Goal: Task Accomplishment & Management: Complete application form

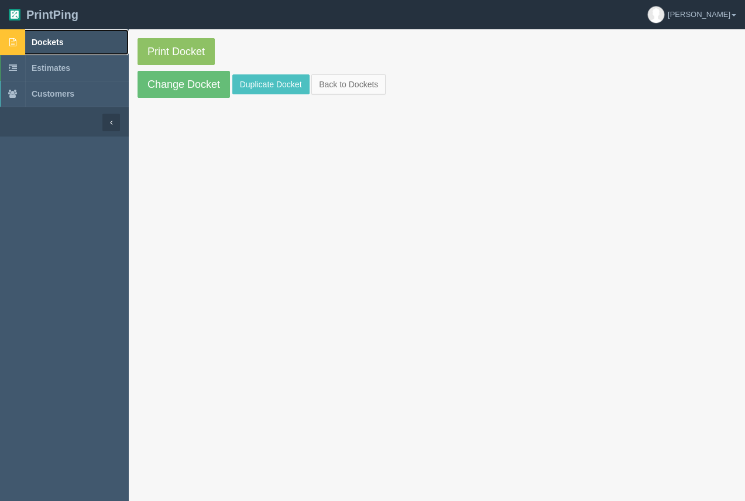
click at [44, 43] on span "Dockets" at bounding box center [48, 41] width 32 height 9
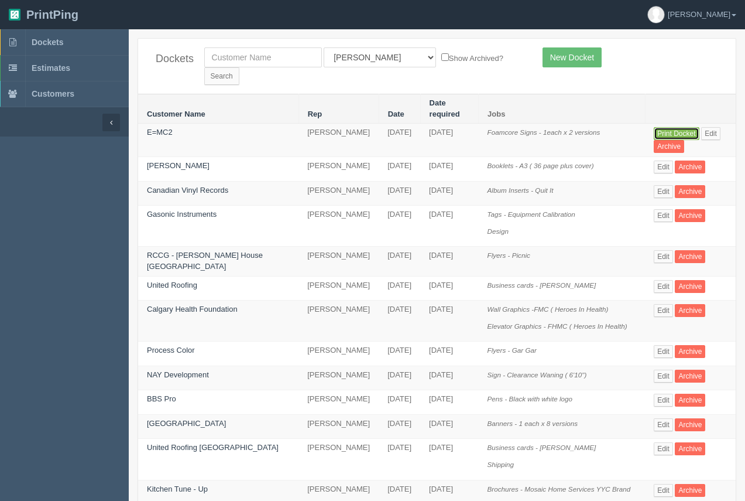
click at [656, 127] on link "Print Docket" at bounding box center [676, 133] width 45 height 13
click at [163, 128] on link "E=MC2" at bounding box center [160, 132] width 26 height 9
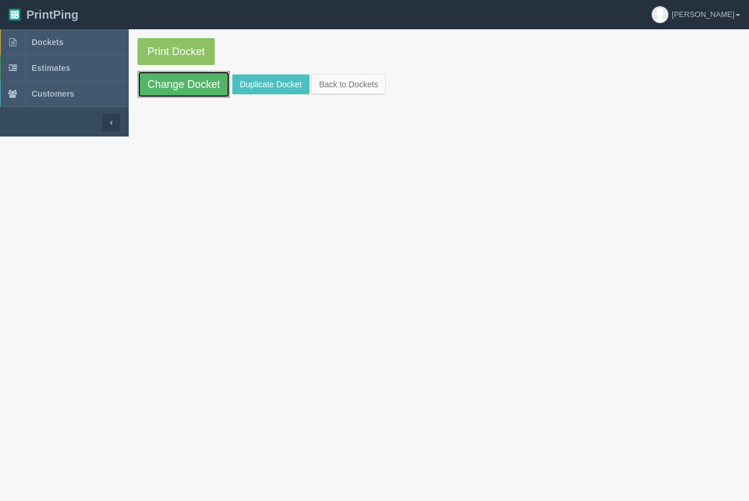
click at [211, 88] on link "Change Docket" at bounding box center [184, 84] width 93 height 27
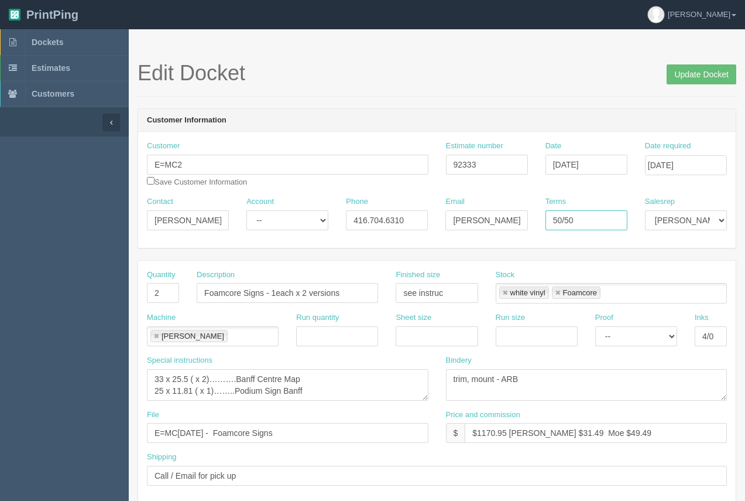
drag, startPoint x: 598, startPoint y: 213, endPoint x: 532, endPoint y: 221, distance: 66.2
click at [532, 221] on div "Contact Carmen Kondra Account -- Existing Client Allrush Client Rep Client Phon…" at bounding box center [437, 217] width 598 height 43
type input "COD"
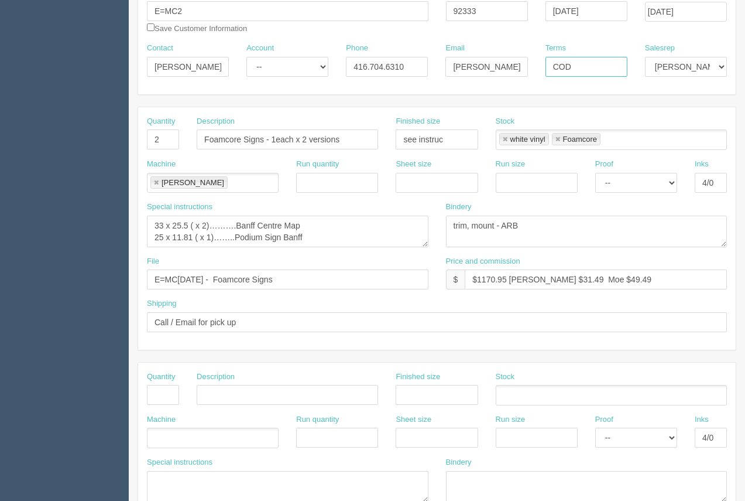
scroll to position [148, 0]
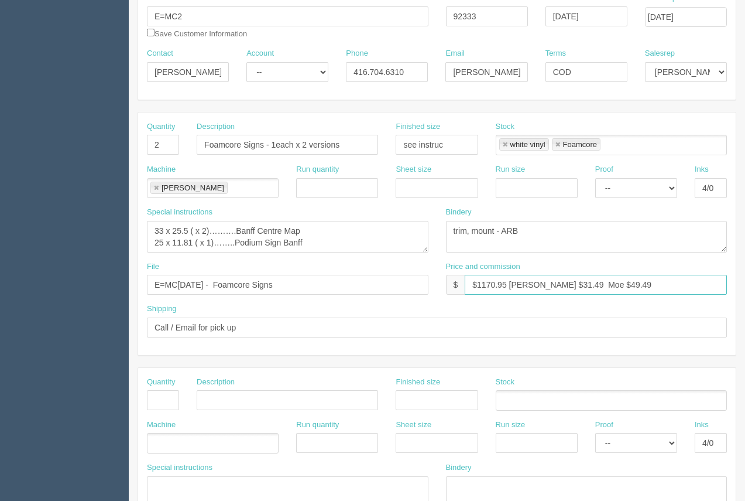
click at [480, 283] on input "$1170.95 Arif $31.49 Moe $49.49" at bounding box center [596, 285] width 262 height 20
drag, startPoint x: 502, startPoint y: 287, endPoint x: 528, endPoint y: 293, distance: 26.4
click at [502, 287] on input "$170.95 Arif $31.49 Moe $49.49" at bounding box center [596, 285] width 262 height 20
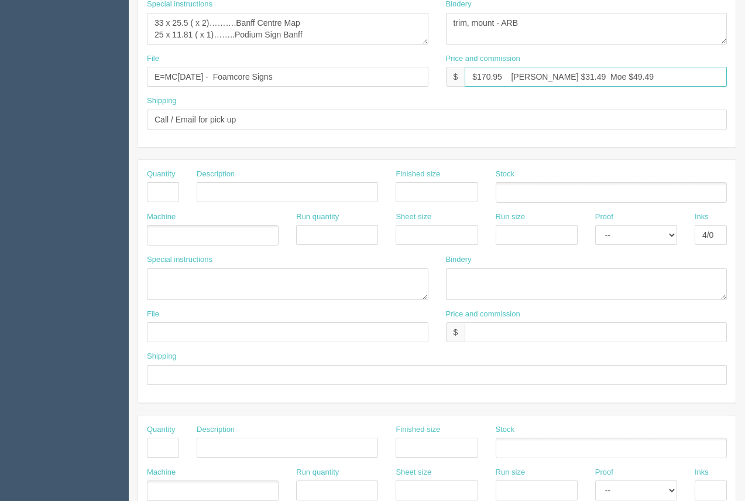
scroll to position [0, 0]
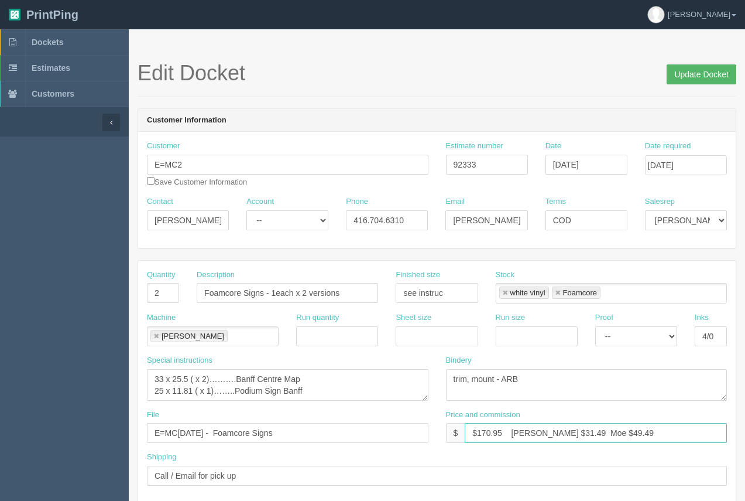
type input "$170.95 Arif $31.49 Moe $49.49"
click at [718, 73] on input "Update Docket" at bounding box center [702, 74] width 70 height 20
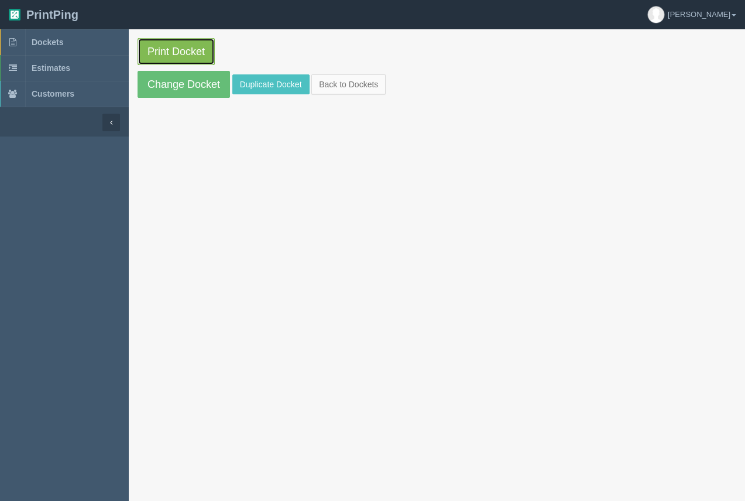
click at [198, 54] on link "Print Docket" at bounding box center [176, 51] width 77 height 27
click at [35, 42] on span "Dockets" at bounding box center [48, 41] width 32 height 9
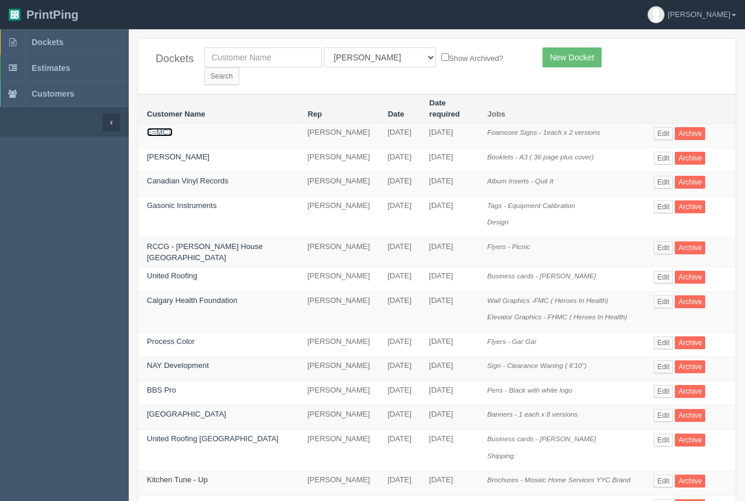
click at [167, 128] on link "E=MC2" at bounding box center [160, 132] width 26 height 9
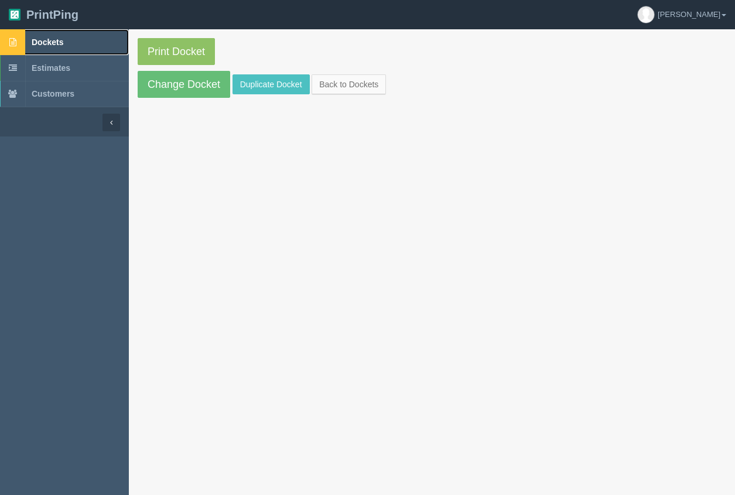
click at [56, 41] on span "Dockets" at bounding box center [48, 41] width 32 height 9
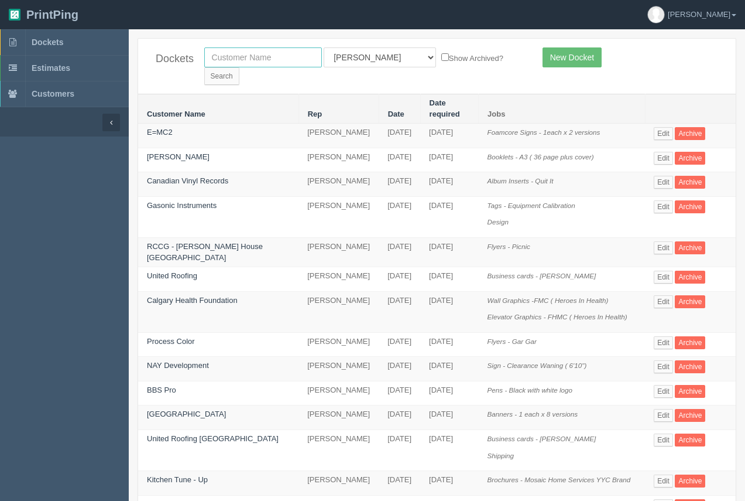
click at [263, 61] on input "text" at bounding box center [263, 57] width 118 height 20
type input "e=mc2"
click at [239, 67] on input "Search" at bounding box center [221, 76] width 35 height 18
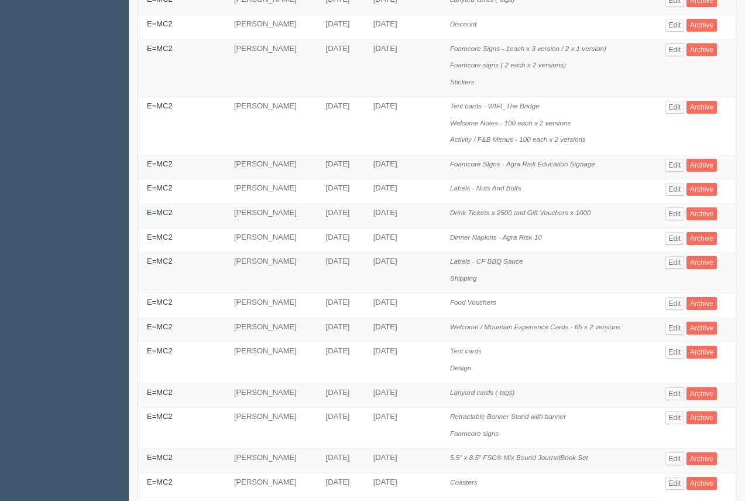
scroll to position [247, 0]
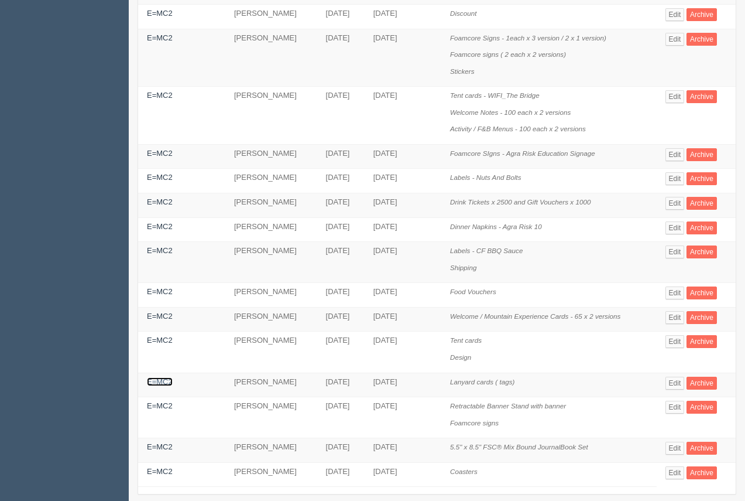
click at [149, 377] on link "E=MC2" at bounding box center [160, 381] width 26 height 9
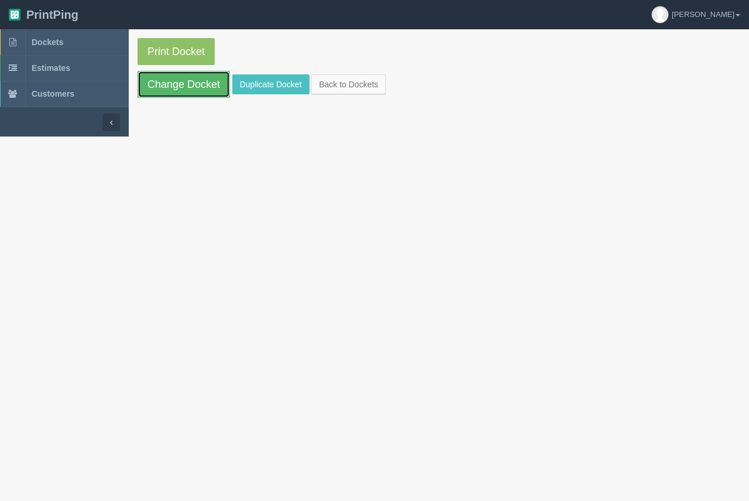
click at [204, 83] on link "Change Docket" at bounding box center [184, 84] width 93 height 27
click at [258, 81] on link "Duplicate Docket" at bounding box center [270, 84] width 77 height 20
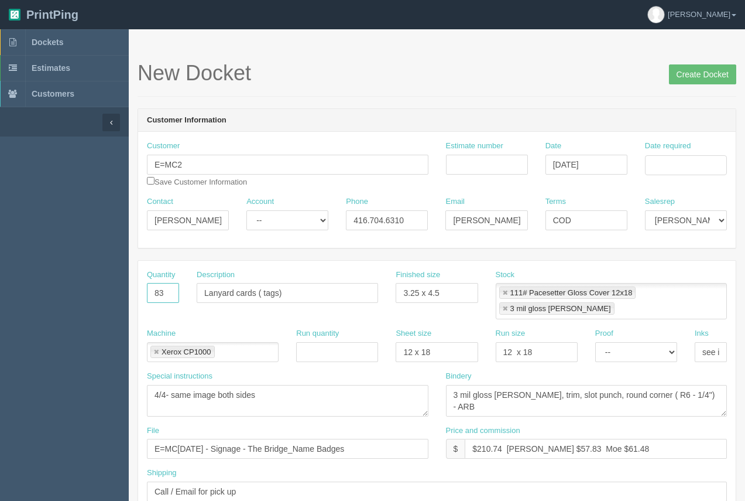
drag, startPoint x: 168, startPoint y: 297, endPoint x: 151, endPoint y: 296, distance: 17.0
click at [151, 296] on input "83" at bounding box center [163, 293] width 32 height 20
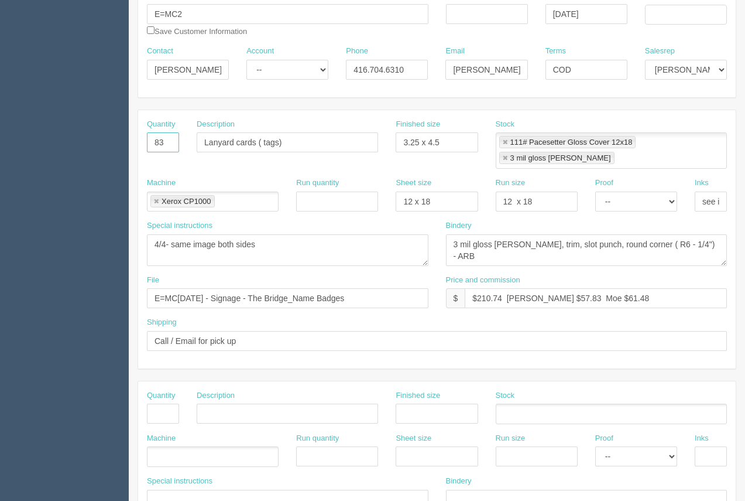
scroll to position [166, 0]
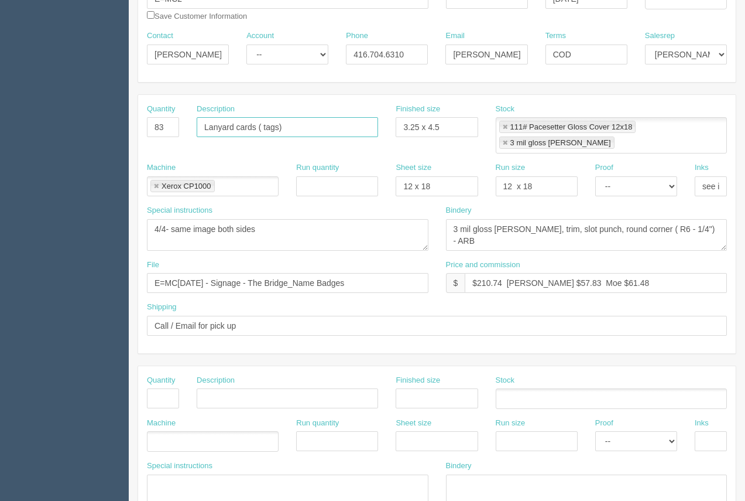
click at [296, 132] on input "Lanyard cards ( tags)" at bounding box center [288, 127] width 182 height 20
type input "Lanyard cards ( tags) - Variably imprinted"
drag, startPoint x: 174, startPoint y: 128, endPoint x: 141, endPoint y: 129, distance: 33.4
click at [141, 129] on div "Quantity 83" at bounding box center [163, 125] width 50 height 43
type input "7"
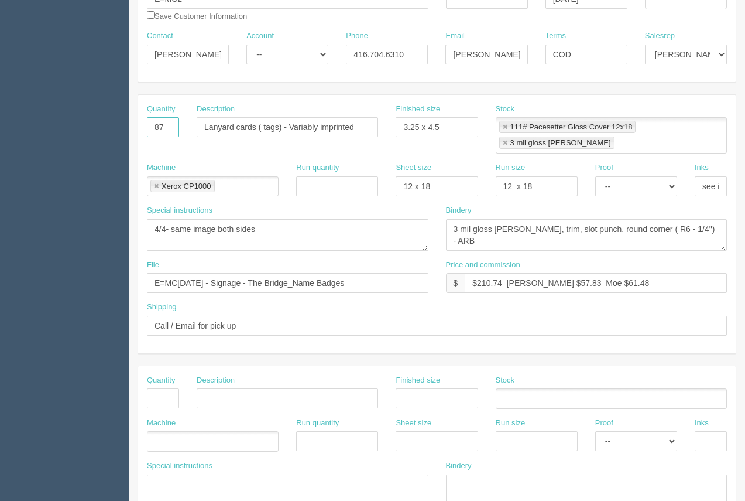
type input "87"
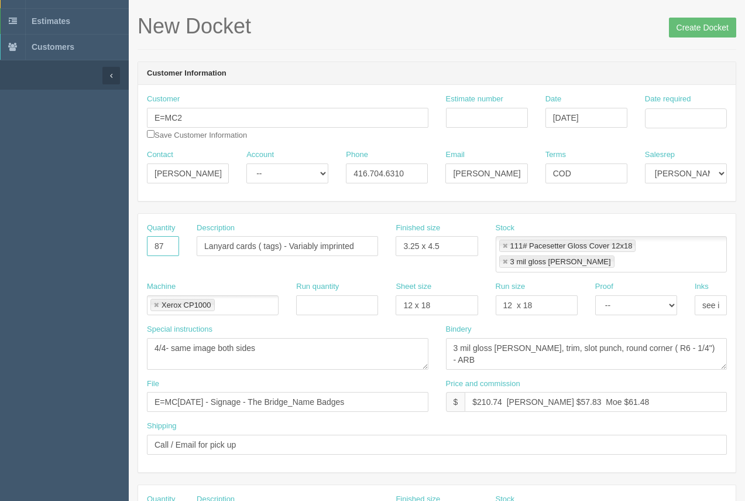
scroll to position [49, 0]
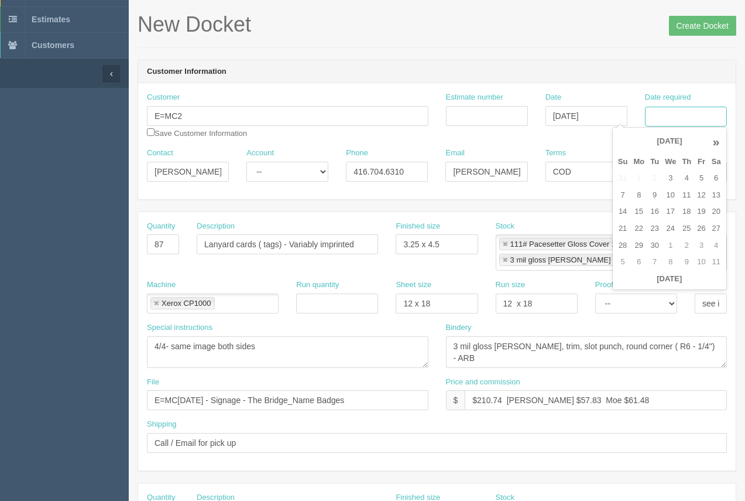
click at [686, 108] on input "Date required" at bounding box center [686, 117] width 82 height 20
click at [632, 226] on td "22" at bounding box center [639, 228] width 17 height 17
click at [699, 196] on td "12" at bounding box center [701, 195] width 14 height 17
type input "[DATE]"
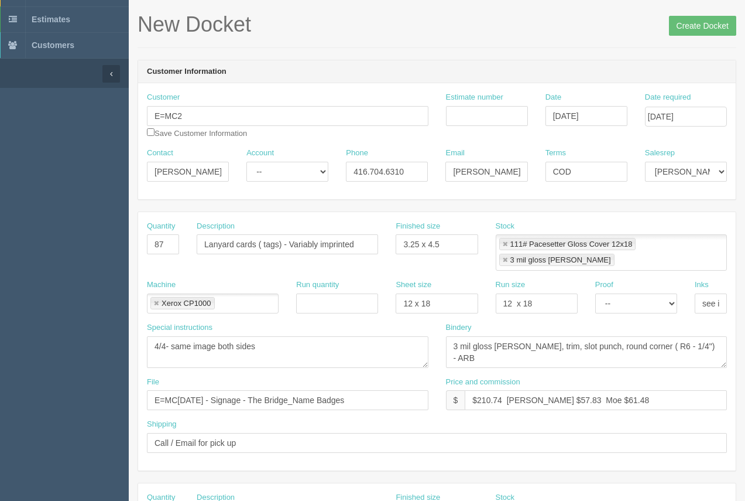
click at [604, 32] on h1 "New Docket Create Docket" at bounding box center [437, 24] width 599 height 23
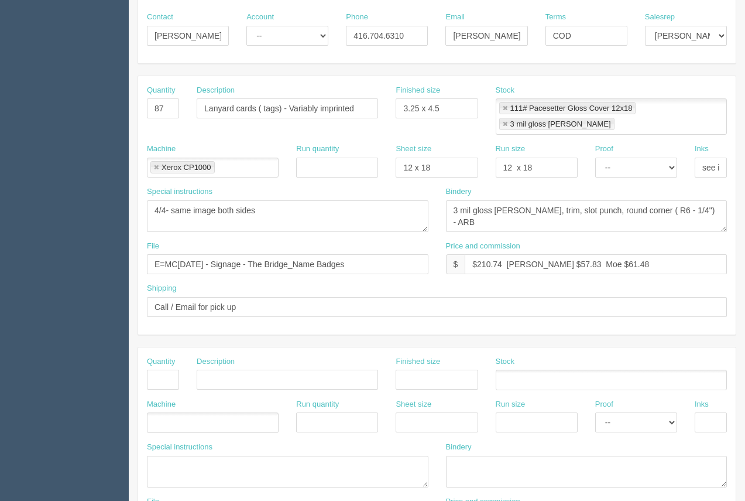
scroll to position [192, 0]
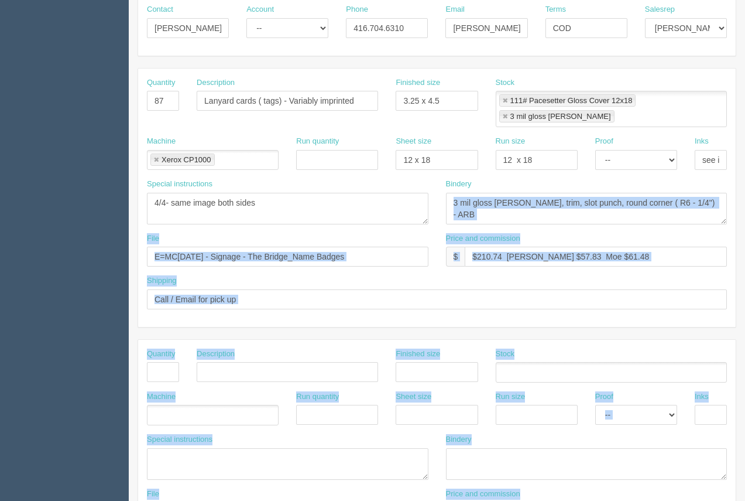
drag, startPoint x: 744, startPoint y: 198, endPoint x: 734, endPoint y: 358, distance: 160.7
click at [744, 365] on section "New Docket Create Docket Customer Information Customer E=MC2 Save Customer Info…" at bounding box center [437, 362] width 617 height 1050
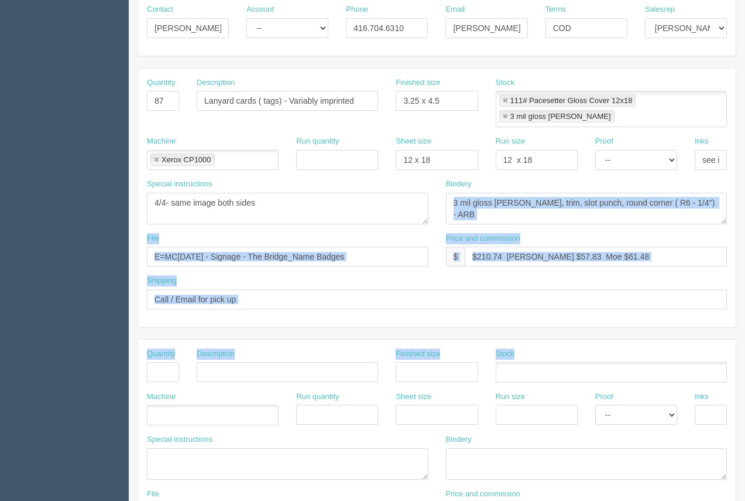
drag, startPoint x: 714, startPoint y: 335, endPoint x: 728, endPoint y: 317, distance: 23.0
click at [715, 348] on div "Stock" at bounding box center [611, 365] width 231 height 34
click at [735, 308] on div "Quantity 87 Description Lanyard cards ( tags) - Variably imprinted Finished siz…" at bounding box center [437, 198] width 598 height 258
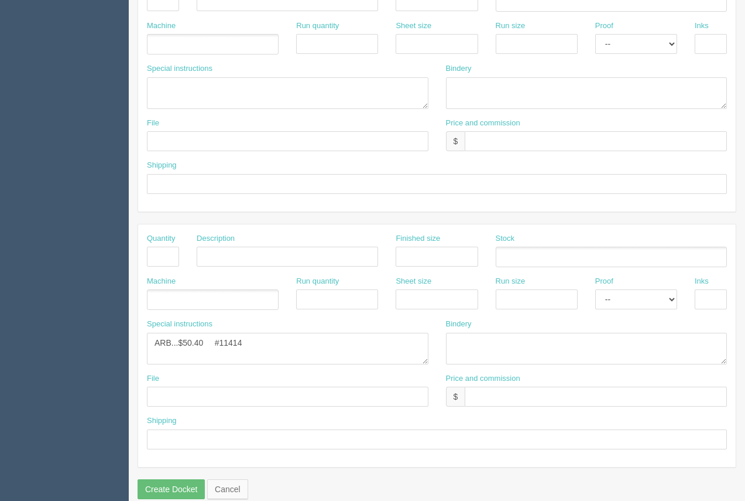
scroll to position [554, 0]
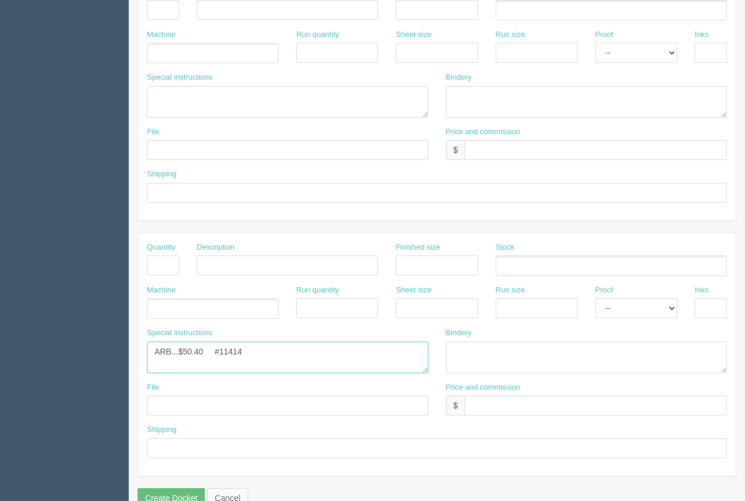
drag, startPoint x: 251, startPoint y: 337, endPoint x: 230, endPoint y: 334, distance: 20.7
click at [230, 341] on textarea "ARB...$50.40 #11414" at bounding box center [288, 357] width 282 height 32
drag, startPoint x: 203, startPoint y: 334, endPoint x: 186, endPoint y: 328, distance: 18.5
click at [186, 341] on textarea "ARB...$50.40 #11414" at bounding box center [288, 357] width 282 height 32
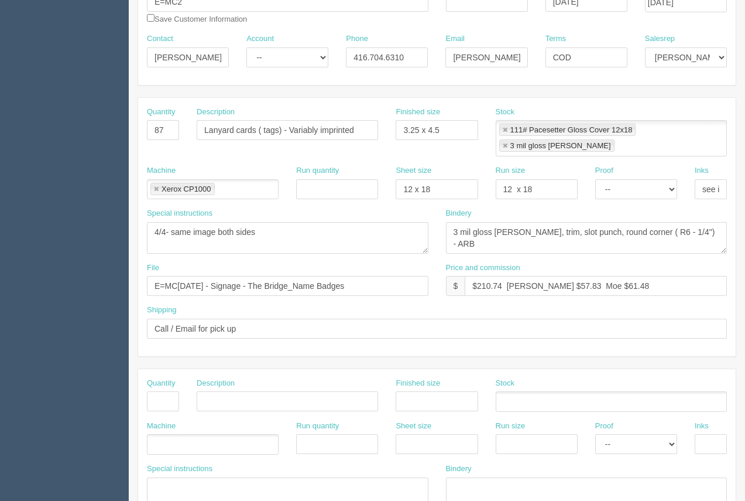
scroll to position [163, 0]
type textarea "ARB...$43.22 #12085"
drag, startPoint x: 166, startPoint y: 381, endPoint x: 176, endPoint y: 383, distance: 10.8
click at [167, 391] on input "text" at bounding box center [163, 401] width 32 height 20
type input "1"
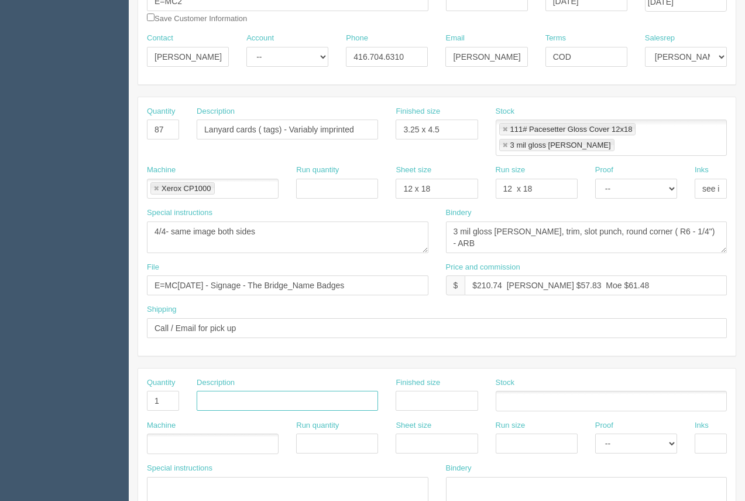
click at [218, 391] on input "text" at bounding box center [288, 401] width 182 height 20
type input "Design"
click at [623, 433] on select "-- Email Hard Copy" at bounding box center [636, 443] width 82 height 20
select select "Email"
click at [595, 433] on select "-- Email Hard Copy" at bounding box center [636, 443] width 82 height 20
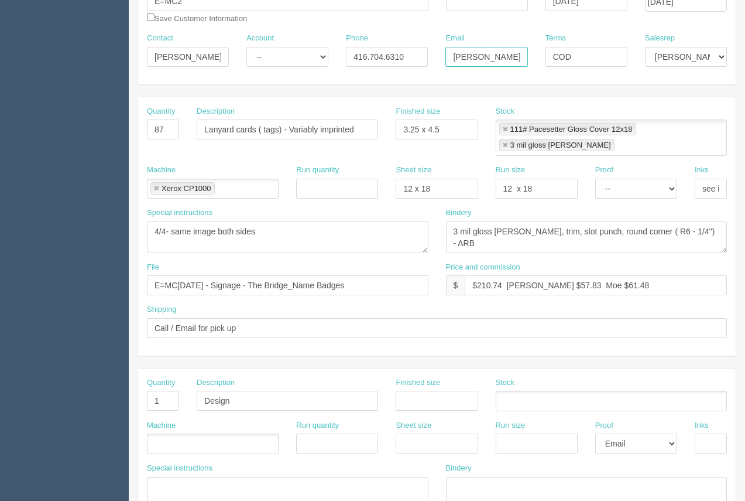
scroll to position [0, 31]
drag, startPoint x: 493, startPoint y: 64, endPoint x: 520, endPoint y: 65, distance: 27.0
click at [523, 68] on div "Email carmen@emc2events.com" at bounding box center [487, 54] width 100 height 43
paste input ".kondra@gmail"
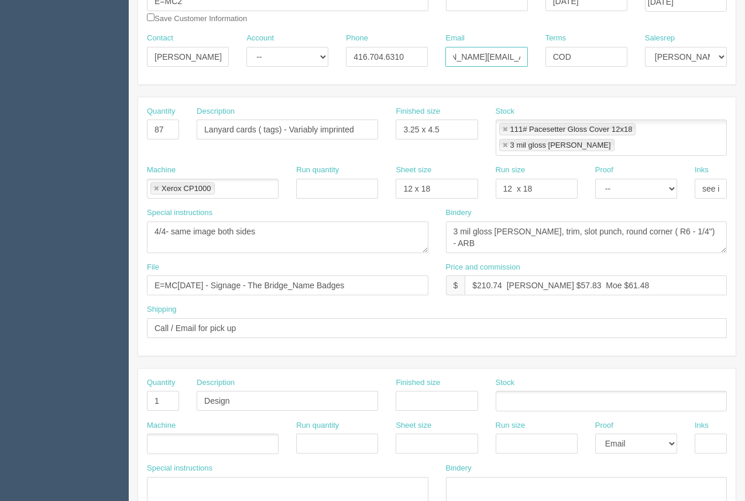
type input "carmen.kondra@gmail.com"
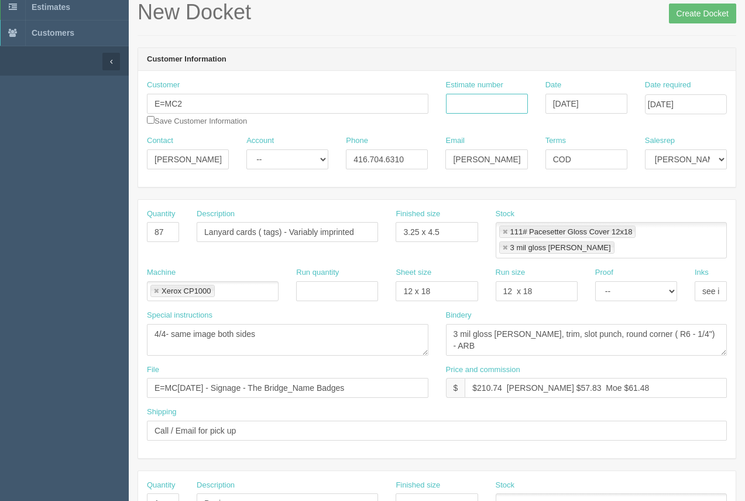
click at [478, 107] on input "Estimate number" at bounding box center [487, 104] width 82 height 20
type input "92328"
drag, startPoint x: 501, startPoint y: 373, endPoint x: 481, endPoint y: 369, distance: 20.2
click at [481, 378] on input "$210.74 Arif $57.83 Moe $61.48" at bounding box center [596, 388] width 262 height 20
drag, startPoint x: 547, startPoint y: 373, endPoint x: 513, endPoint y: 350, distance: 41.3
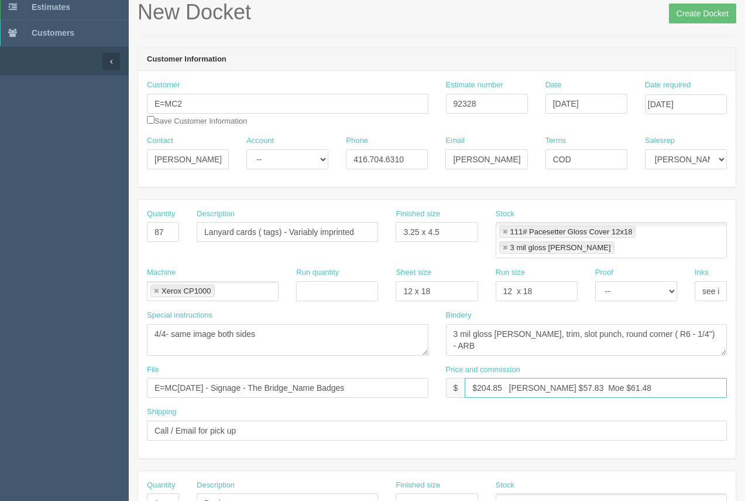
click at [533, 378] on input "$204.85 Arif $57.83 Moe $61.48" at bounding box center [596, 388] width 262 height 20
drag, startPoint x: 619, startPoint y: 369, endPoint x: 576, endPoint y: 381, distance: 45.3
click at [576, 381] on input "$204.85 Arif $26.26 Moe $61.48" at bounding box center [596, 388] width 262 height 20
type input "$204.85 Arif $26.26 Moe $472.7"
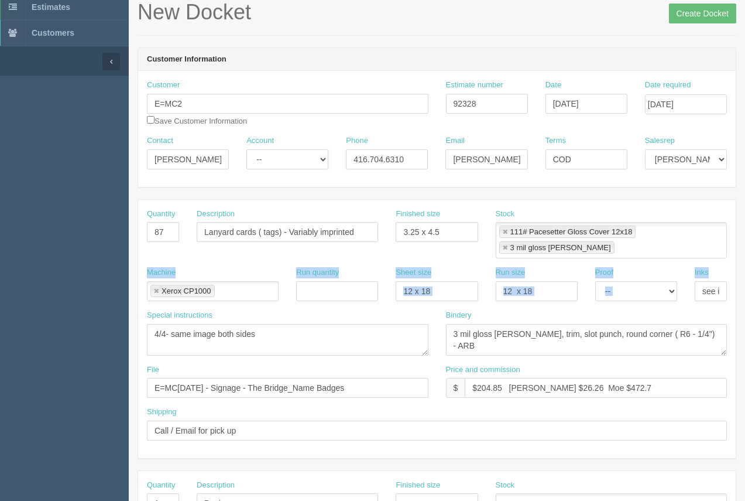
drag, startPoint x: 745, startPoint y: 217, endPoint x: 744, endPoint y: 279, distance: 62.1
click at [744, 280] on section "New Docket Create Docket Customer Information Customer E=MC2 Save Customer Info…" at bounding box center [437, 493] width 617 height 1050
click at [714, 310] on div "Bindery 3 mil gloss lam, trim, slot punch, round corner ( R6 - 1/4") - ARB" at bounding box center [587, 333] width 282 height 46
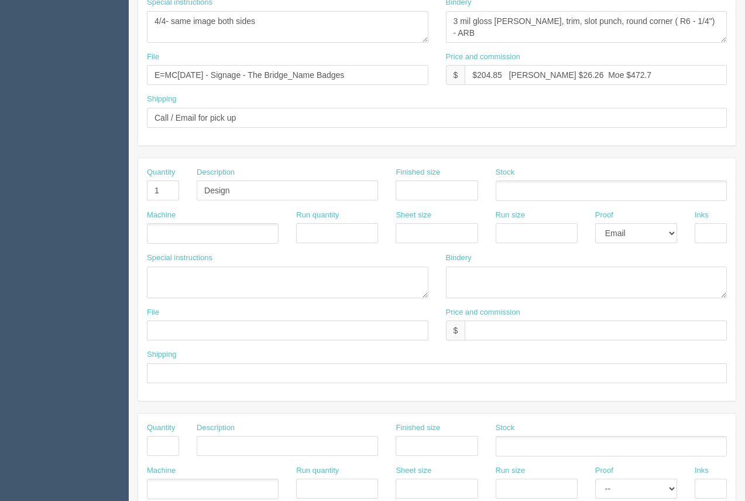
scroll to position [378, 0]
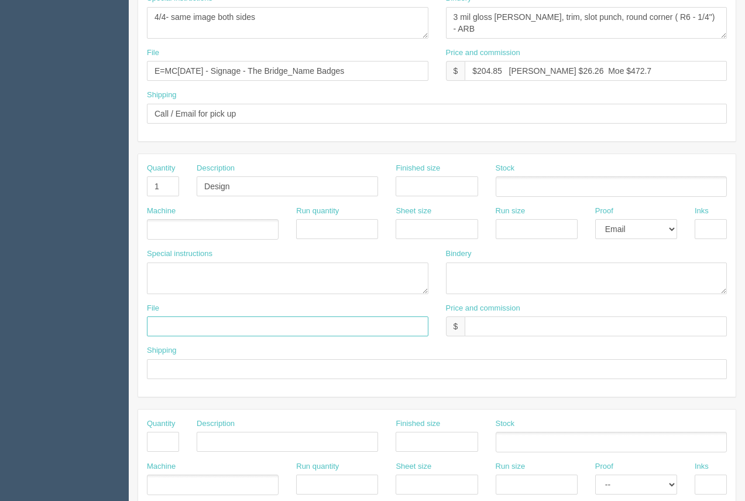
click at [169, 316] on input "text" at bounding box center [288, 326] width 282 height 20
type input "files@allrush.ca - See Arif."
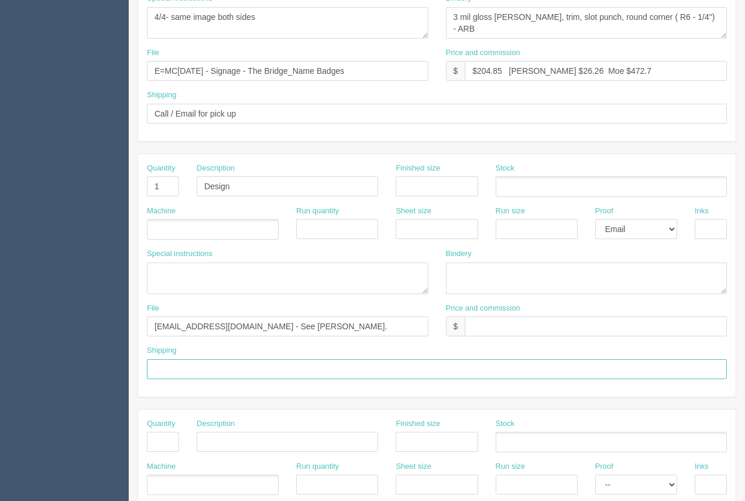
click at [225, 359] on input "text" at bounding box center [437, 369] width 580 height 20
type input "Above"
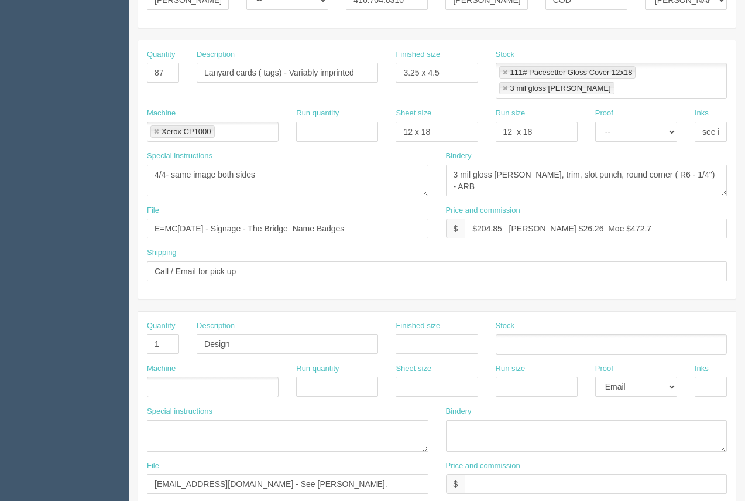
scroll to position [224, 0]
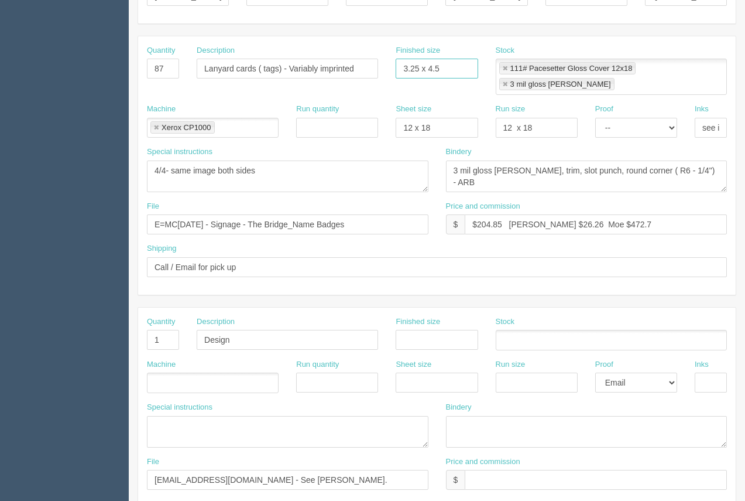
drag, startPoint x: 447, startPoint y: 66, endPoint x: 388, endPoint y: 70, distance: 59.3
click at [388, 70] on div "Finished size 3.25 x 4.5" at bounding box center [437, 66] width 100 height 43
type input "3" x 4""
click at [250, 214] on input "E=MC2 - September 2023 - Signage - The Bridge_Name Badges" at bounding box center [288, 224] width 282 height 20
drag, startPoint x: 407, startPoint y: 208, endPoint x: 136, endPoint y: 213, distance: 270.5
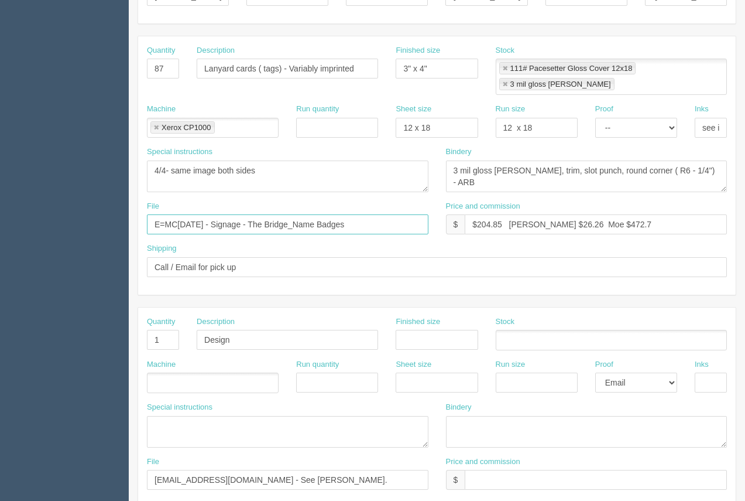
click at [136, 213] on section "New Docket Create Docket Customer Information Customer E=MC2 Save Customer Info…" at bounding box center [437, 330] width 617 height 1050
type input "files@allrush.ca. See Arif"
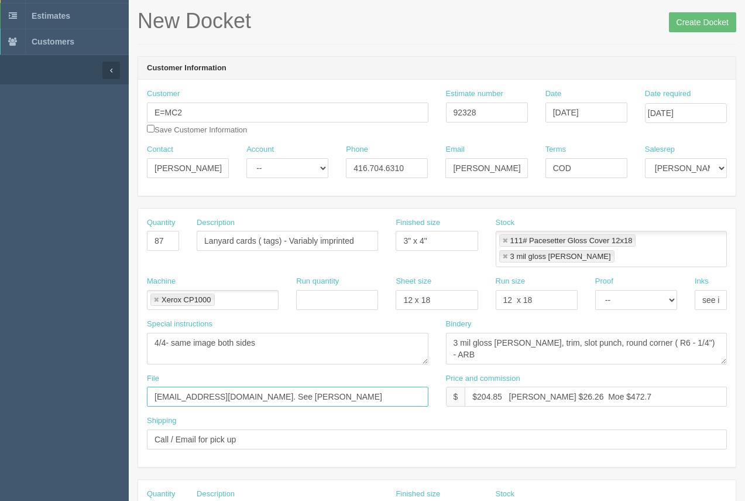
scroll to position [59, 0]
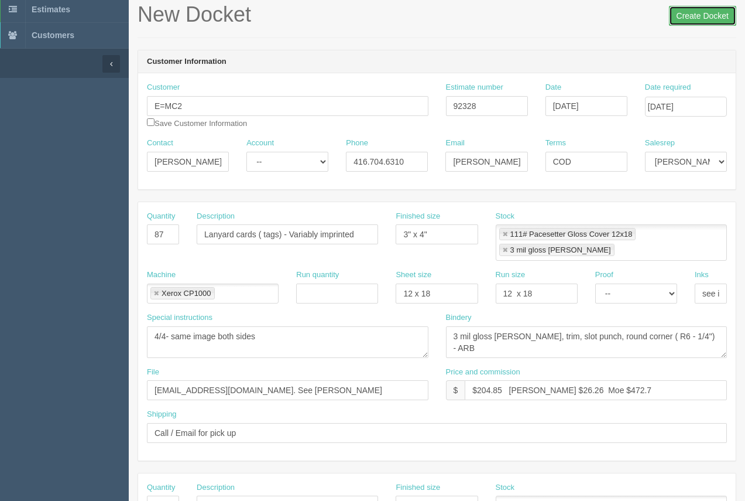
click at [694, 10] on input "Create Docket" at bounding box center [702, 16] width 67 height 20
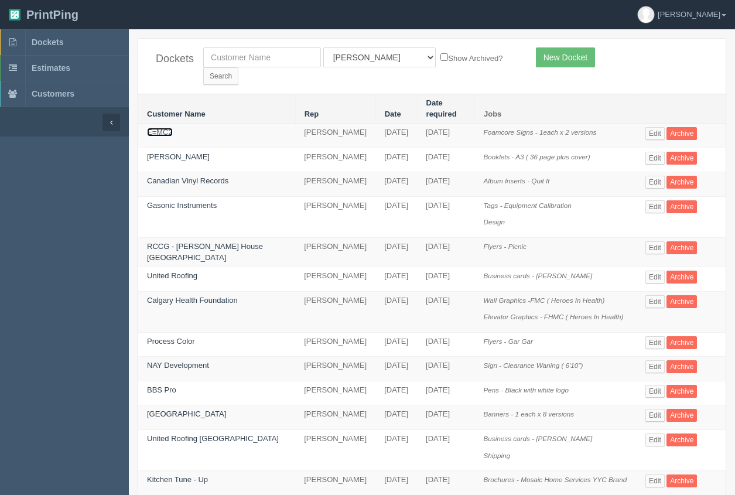
click at [164, 128] on link "E=MC2" at bounding box center [160, 132] width 26 height 9
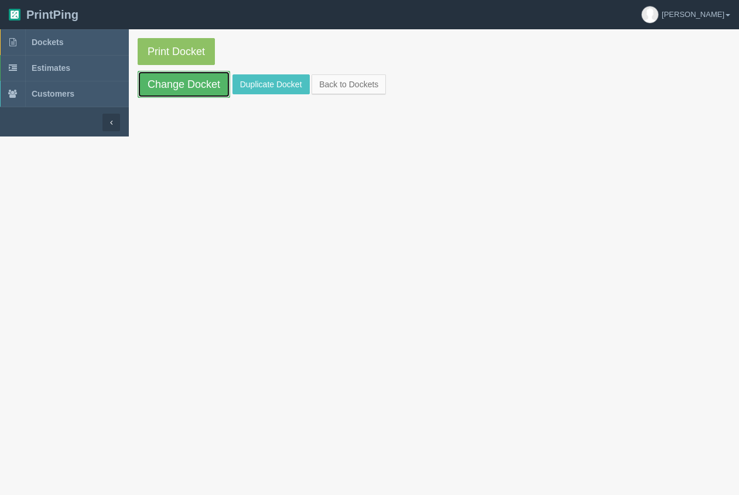
click at [176, 89] on link "Change Docket" at bounding box center [184, 84] width 93 height 27
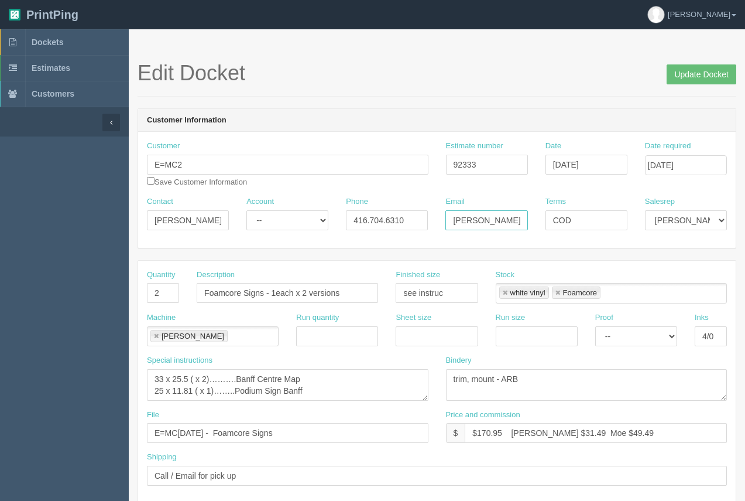
scroll to position [0, 31]
drag, startPoint x: 452, startPoint y: 218, endPoint x: 524, endPoint y: 218, distance: 72.0
click at [524, 218] on input "[PERSON_NAME][EMAIL_ADDRESS][DOMAIN_NAME]" at bounding box center [487, 220] width 82 height 20
paste input ".[PERSON_NAME][EMAIL_ADDRESS]"
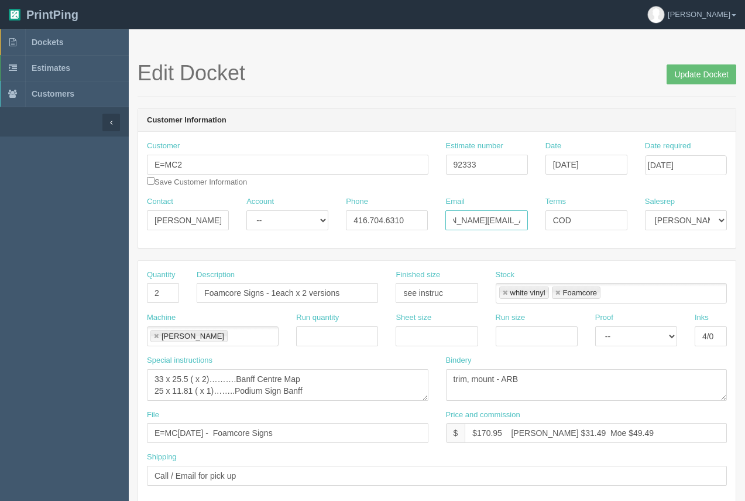
type input "[PERSON_NAME][EMAIL_ADDRESS][PERSON_NAME][DOMAIN_NAME]"
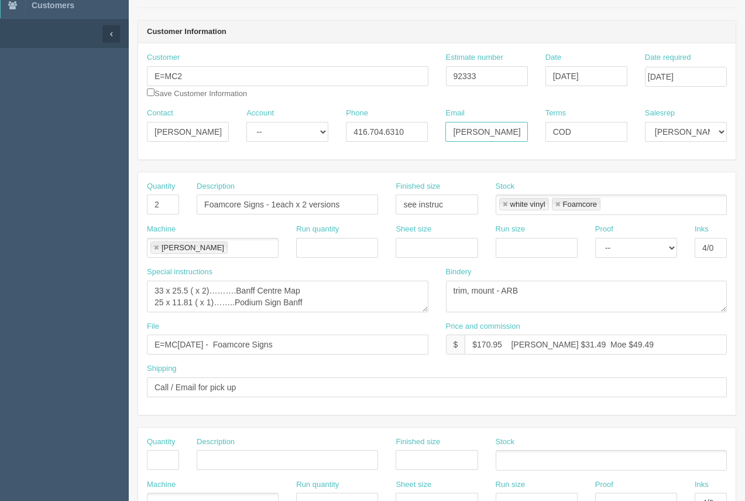
scroll to position [0, 0]
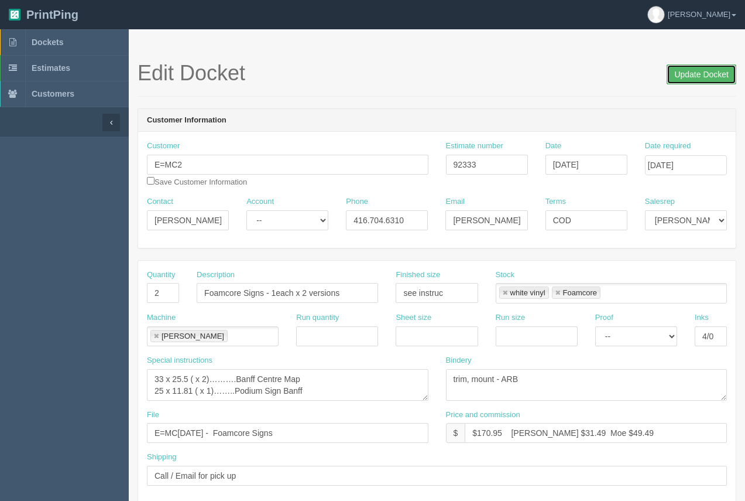
click at [697, 74] on input "Update Docket" at bounding box center [702, 74] width 70 height 20
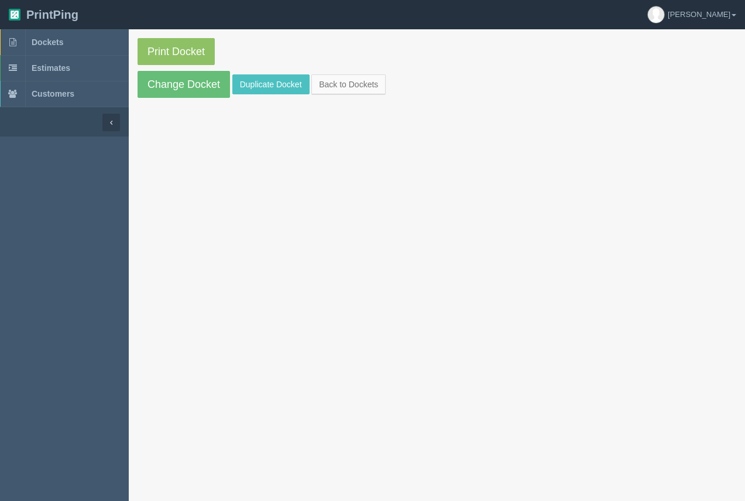
drag, startPoint x: 1, startPoint y: 145, endPoint x: 4, endPoint y: 224, distance: 79.1
click at [9, 225] on section "Dockets Estimates Customers" at bounding box center [64, 279] width 129 height 501
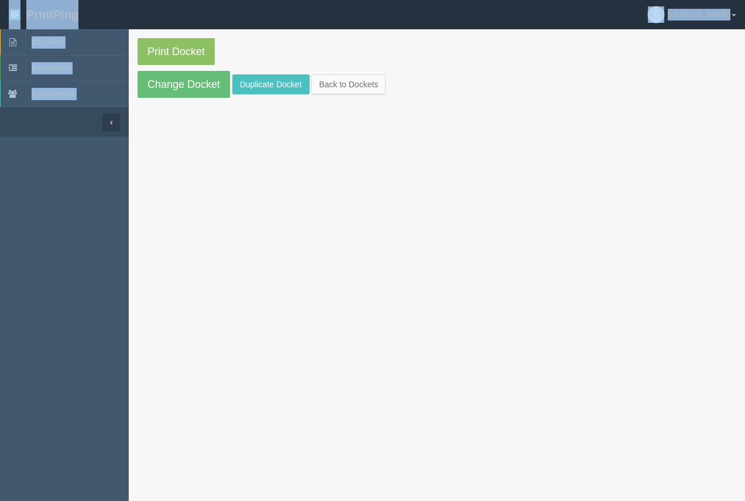
click at [0, 253] on html "PrintPing [PERSON_NAME] Edit account ( [PERSON_NAME][EMAIL_ADDRESS][DOMAIN_NAME…" at bounding box center [372, 265] width 745 height 530
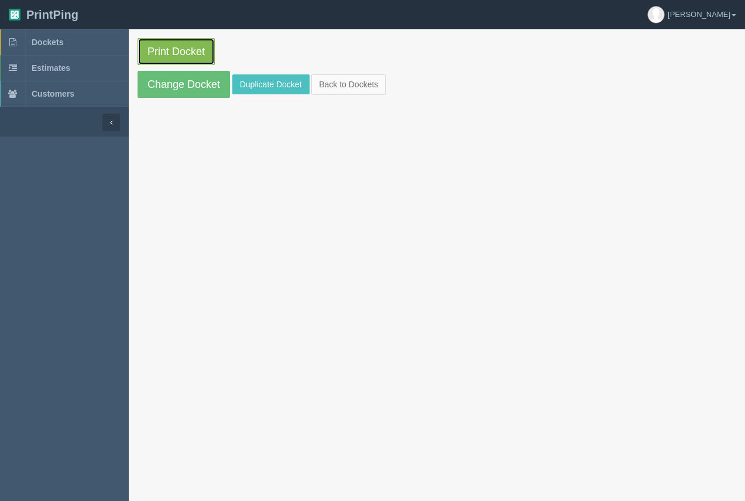
click at [186, 56] on link "Print Docket" at bounding box center [176, 51] width 77 height 27
click at [47, 41] on span "Dockets" at bounding box center [48, 41] width 32 height 9
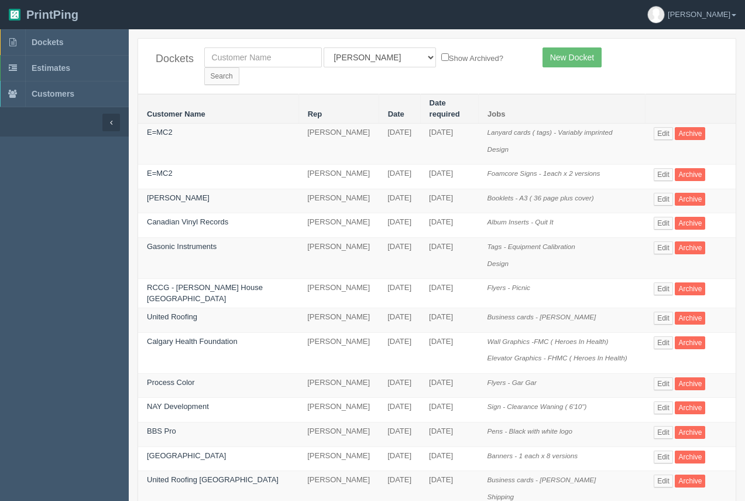
click at [159, 165] on td "E=MC2" at bounding box center [218, 177] width 160 height 25
click at [159, 169] on link "E=MC2" at bounding box center [160, 173] width 26 height 9
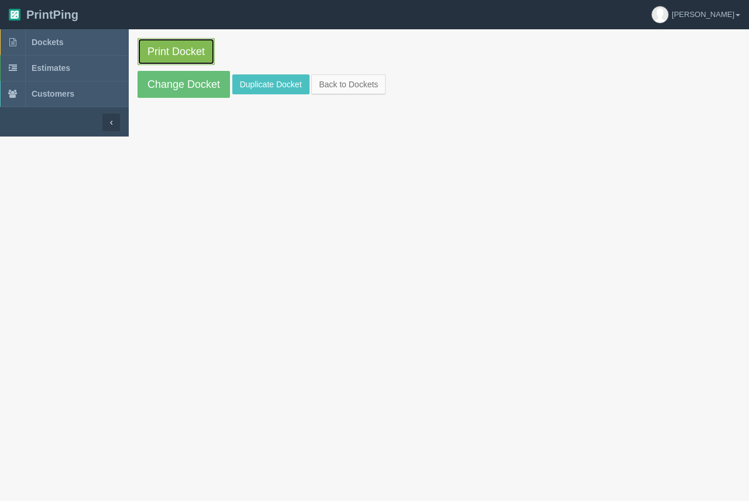
click at [175, 55] on link "Print Docket" at bounding box center [176, 51] width 77 height 27
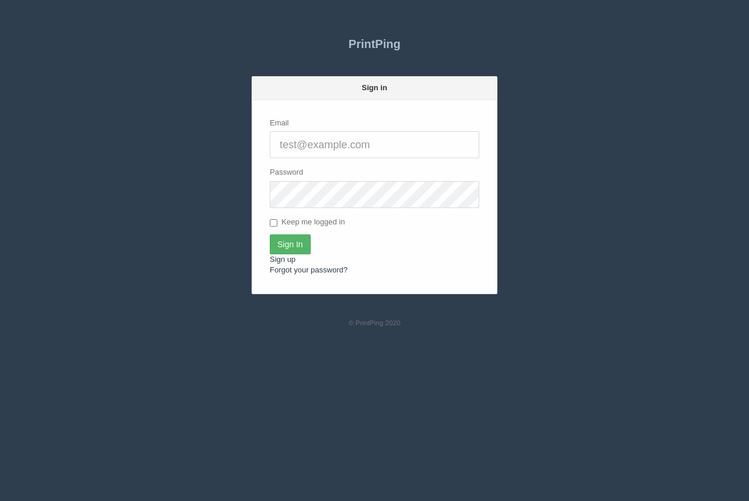
type input "[PERSON_NAME][EMAIL_ADDRESS][DOMAIN_NAME]"
click at [280, 251] on input "Sign In" at bounding box center [290, 244] width 41 height 20
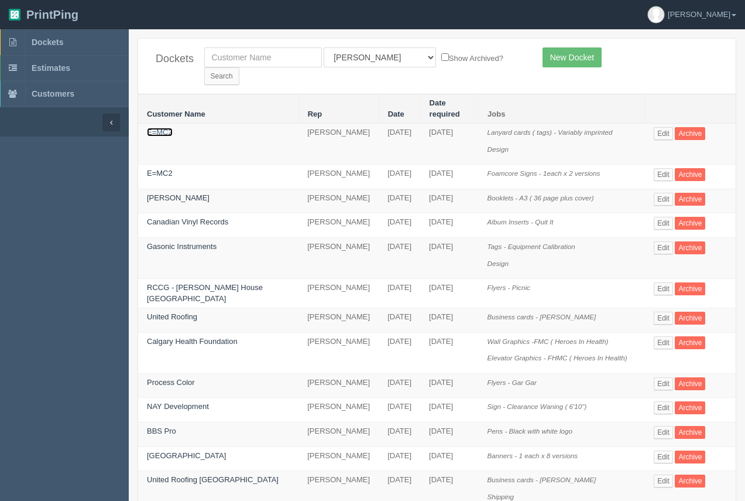
click at [163, 128] on link "E=MC2" at bounding box center [160, 132] width 26 height 9
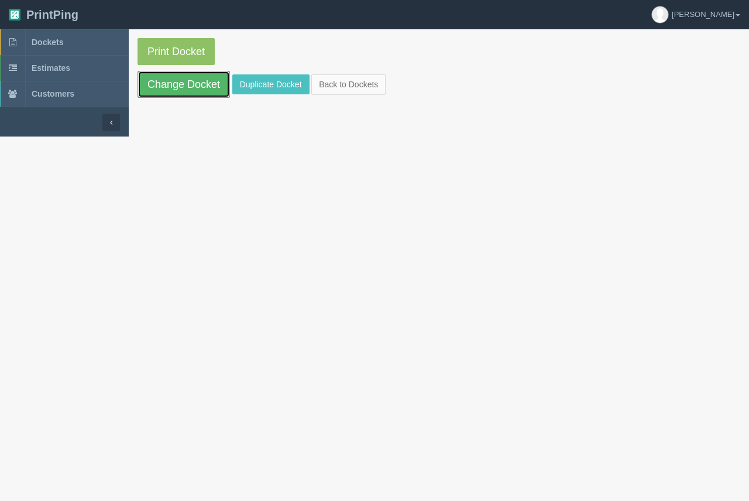
click at [172, 88] on link "Change Docket" at bounding box center [184, 84] width 93 height 27
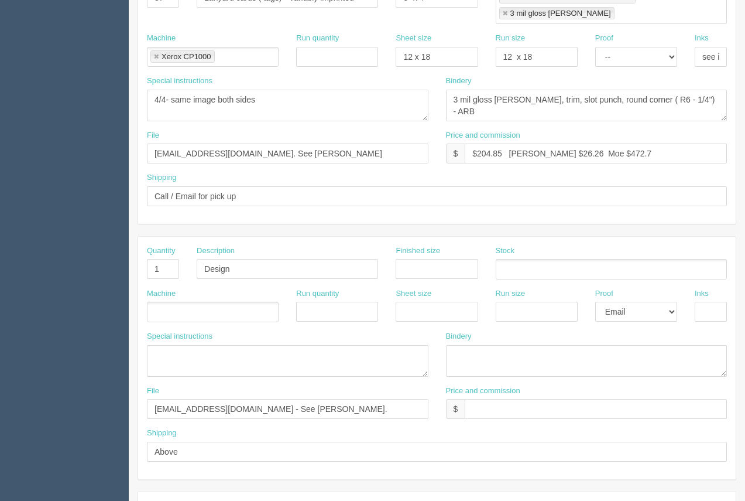
scroll to position [314, 0]
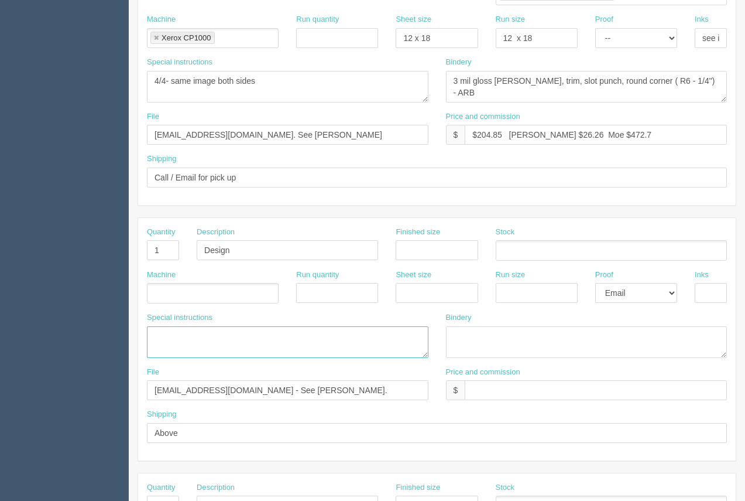
click at [191, 326] on textarea at bounding box center [288, 342] width 282 height 32
type textarea "6"
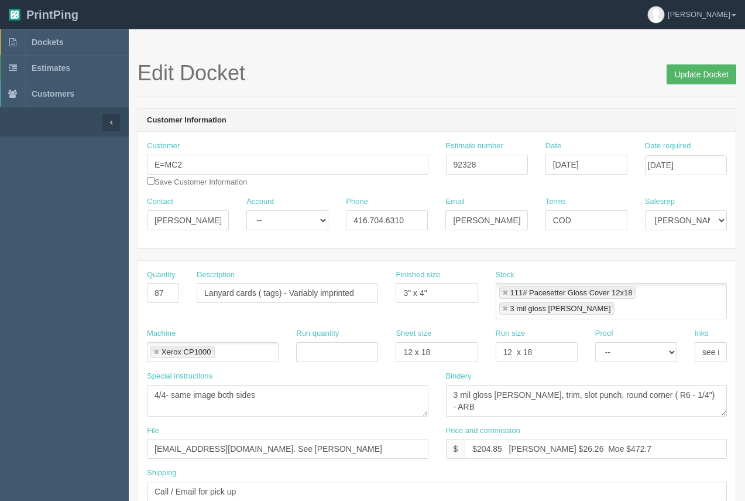
type textarea "70 names plus 17 blanks"
drag, startPoint x: 698, startPoint y: 78, endPoint x: 516, endPoint y: 72, distance: 182.2
click at [696, 78] on input "Update Docket" at bounding box center [702, 74] width 70 height 20
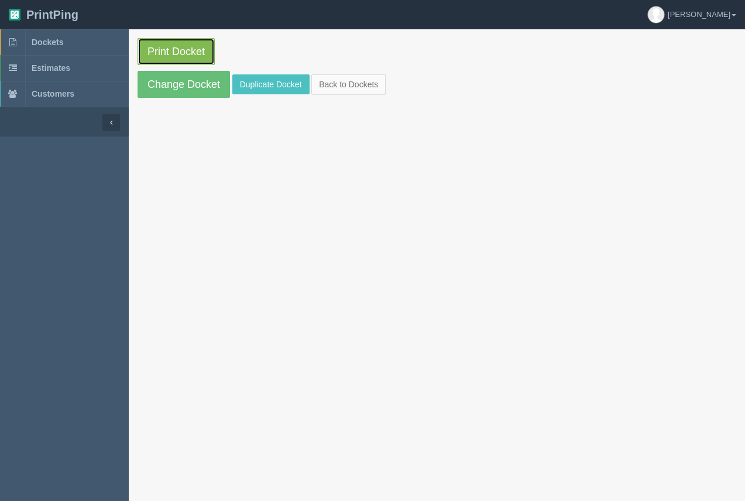
click at [179, 59] on link "Print Docket" at bounding box center [176, 51] width 77 height 27
